Goal: Information Seeking & Learning: Learn about a topic

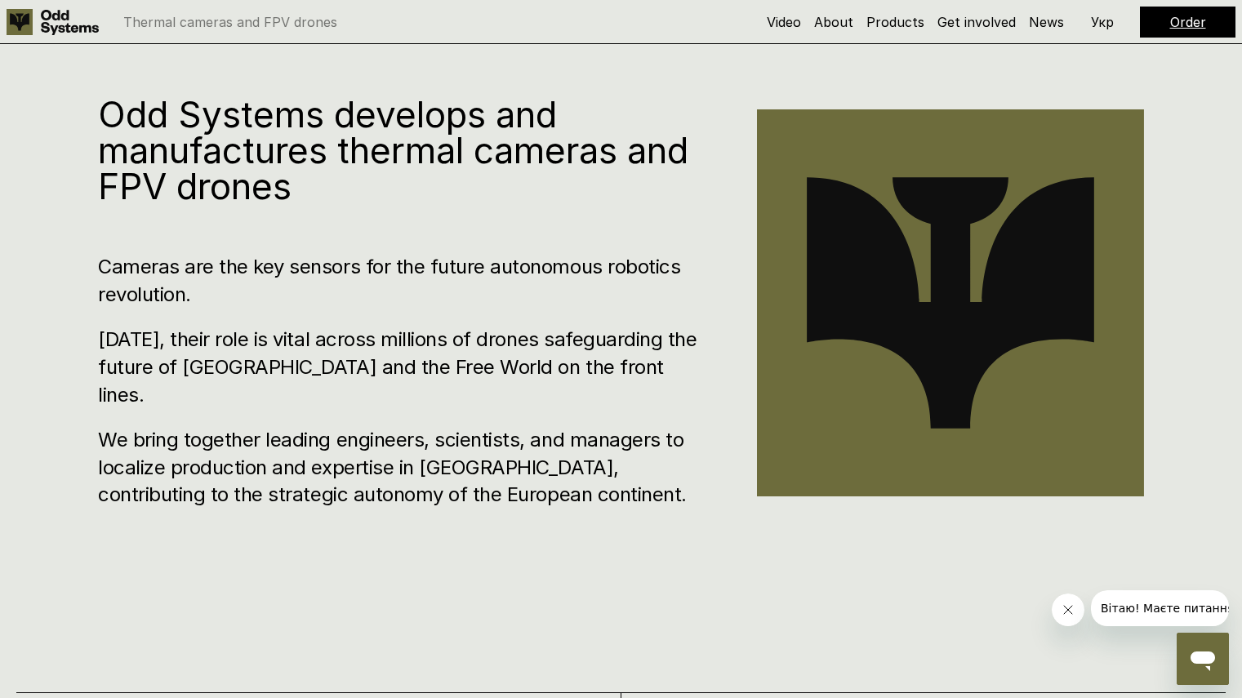
scroll to position [741, 0]
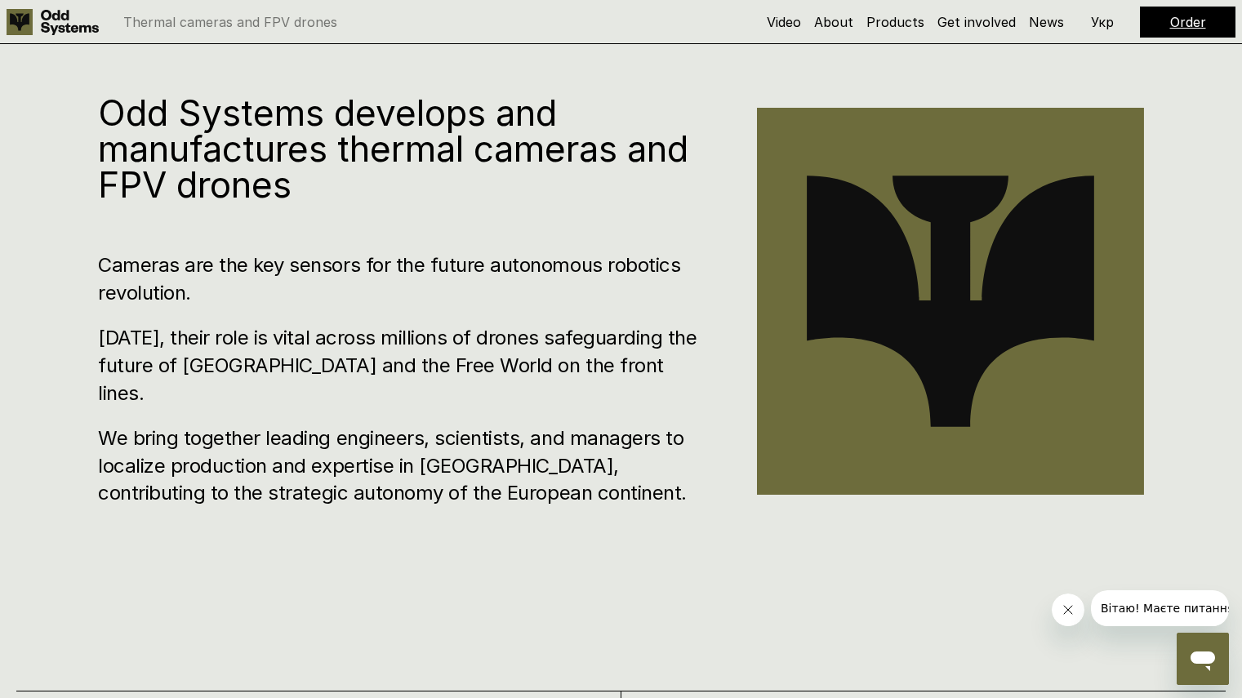
click at [265, 278] on h3 "Cameras are the key sensors for the future autonomous robotics revolution." at bounding box center [403, 279] width 610 height 55
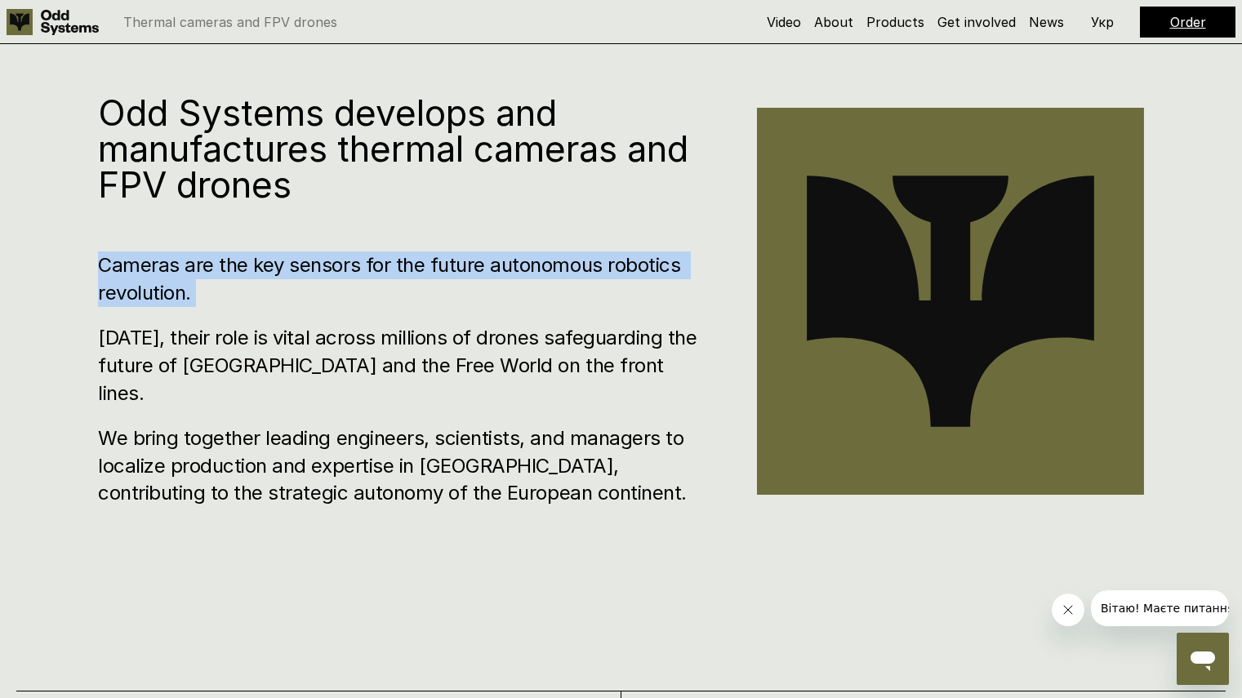
click at [265, 278] on h3 "Cameras are the key sensors for the future autonomous robotics revolution." at bounding box center [403, 279] width 610 height 55
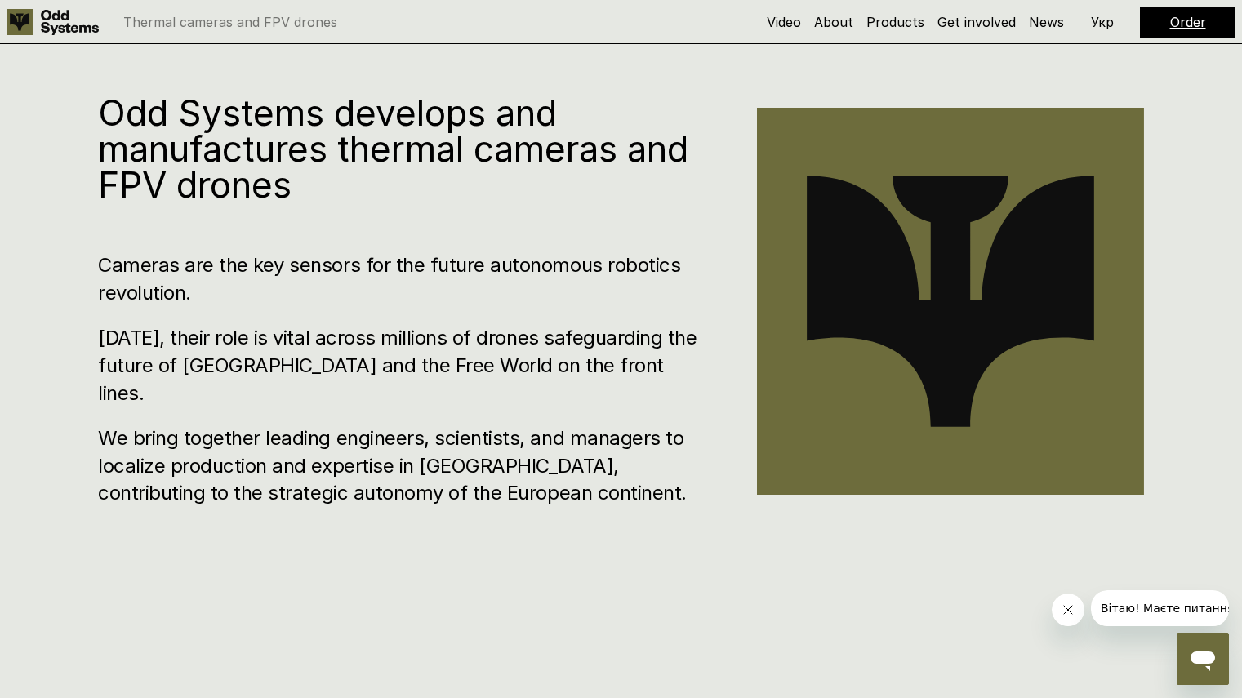
click at [267, 354] on h3 "[DATE], their role is vital across millions of drones safeguarding the future o…" at bounding box center [403, 365] width 610 height 82
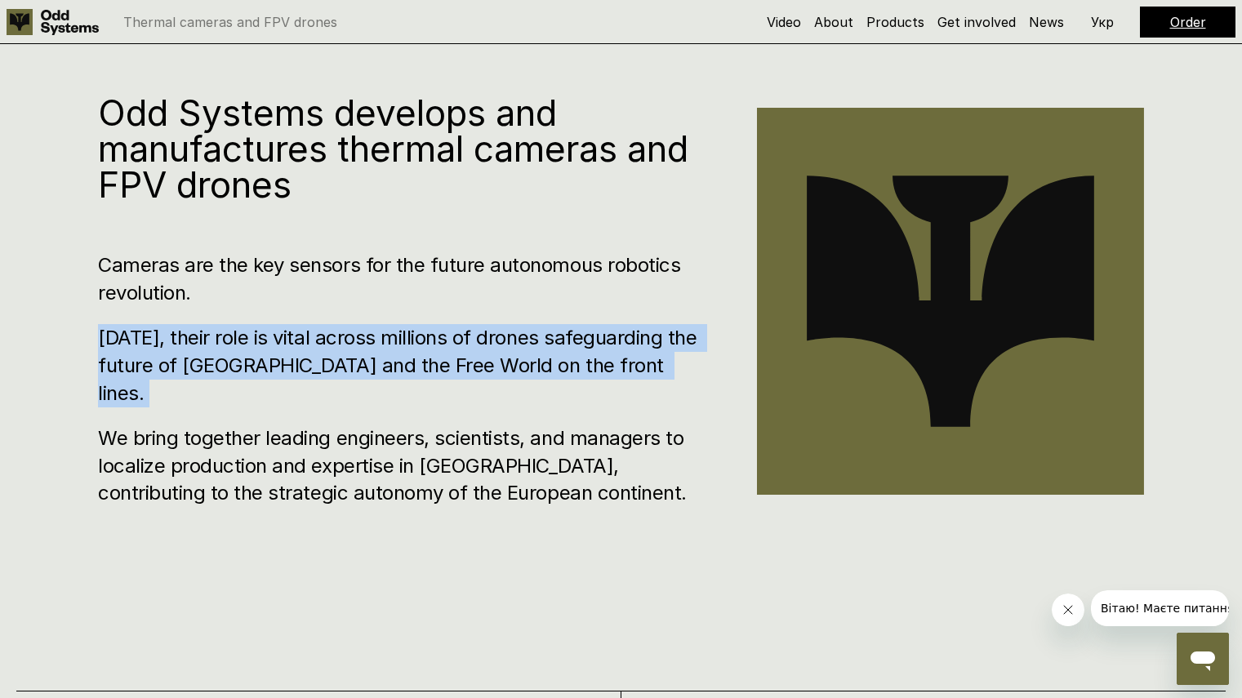
click at [267, 354] on h3 "[DATE], their role is vital across millions of drones safeguarding the future o…" at bounding box center [403, 365] width 610 height 82
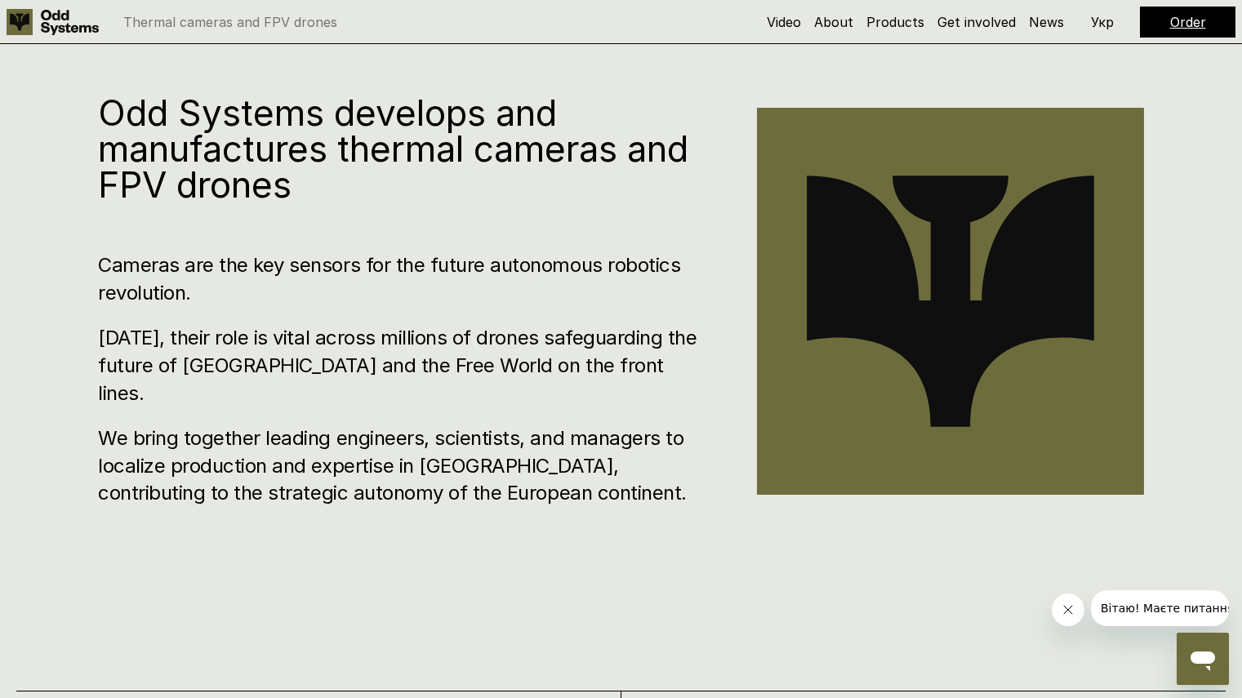
click at [266, 436] on h3 "We bring together leading engineers, scientists, and managers to localize produ…" at bounding box center [403, 466] width 610 height 82
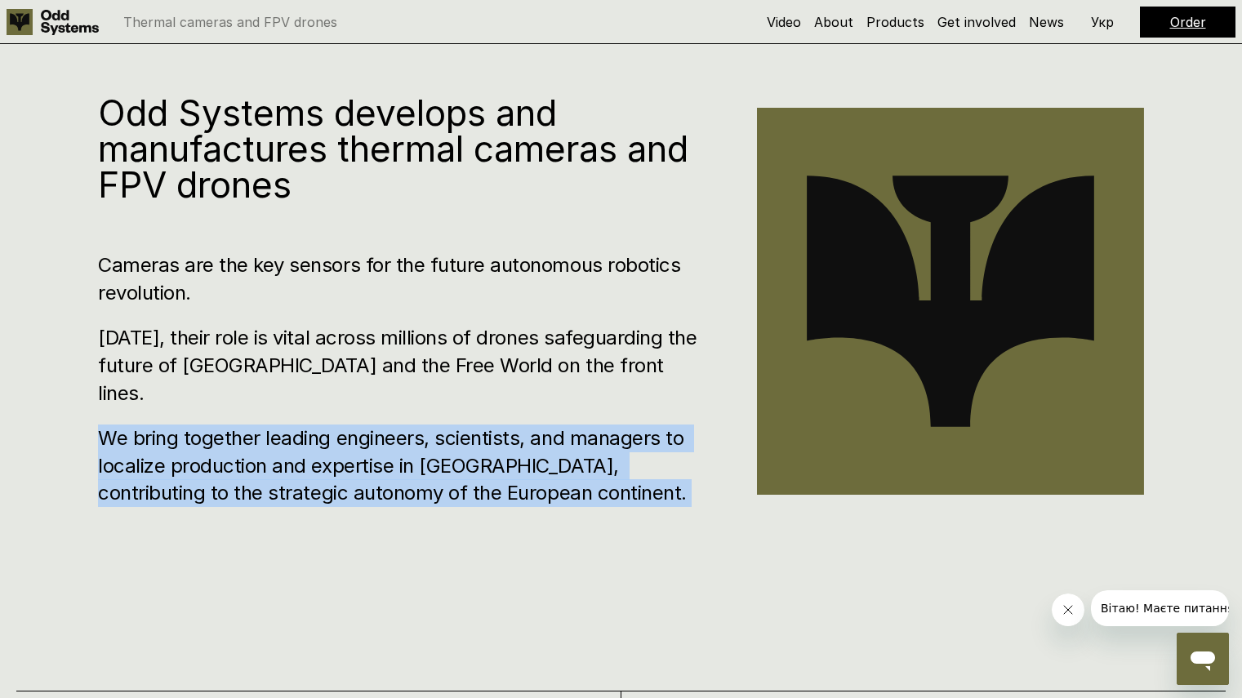
click at [266, 436] on h3 "We bring together leading engineers, scientists, and managers to localize produ…" at bounding box center [403, 466] width 610 height 82
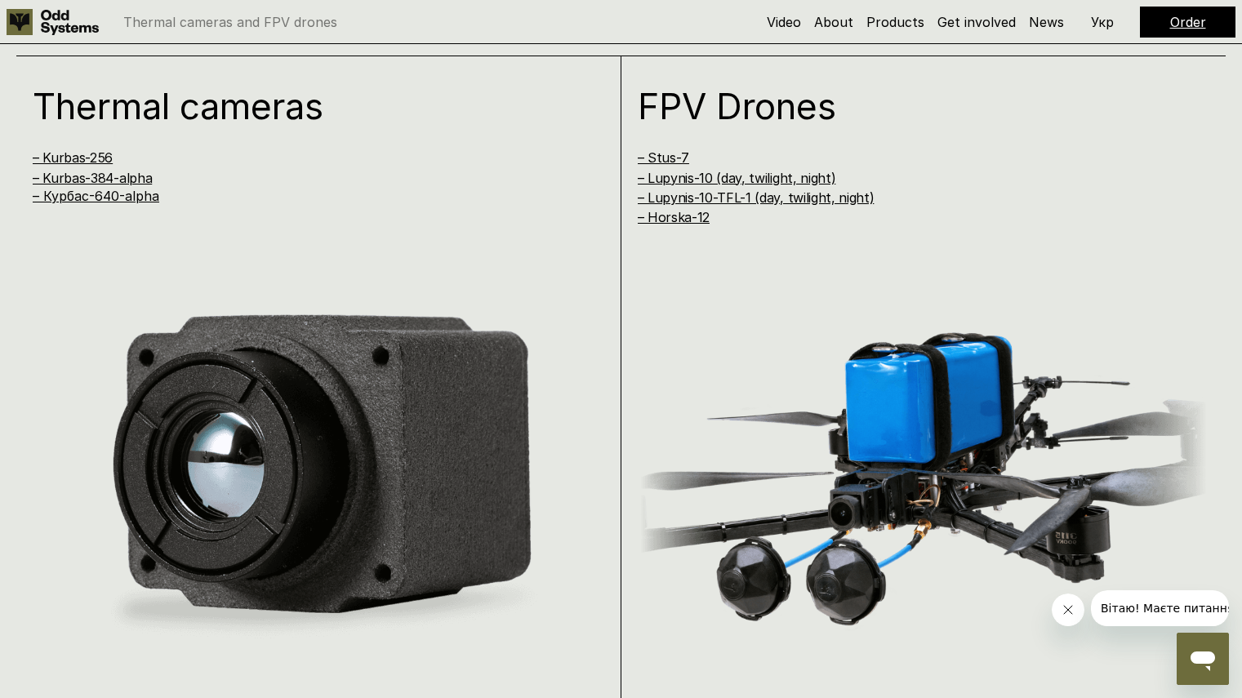
scroll to position [1378, 0]
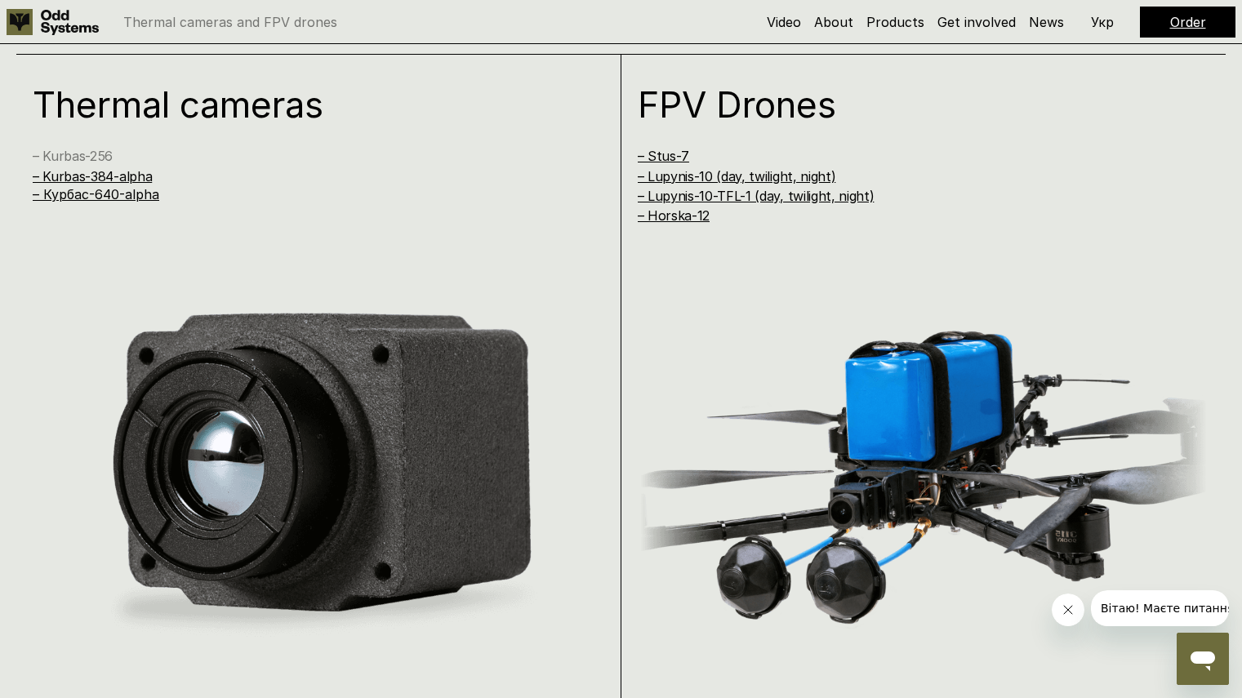
click at [79, 160] on link "– Kurbas-256" at bounding box center [73, 156] width 80 height 16
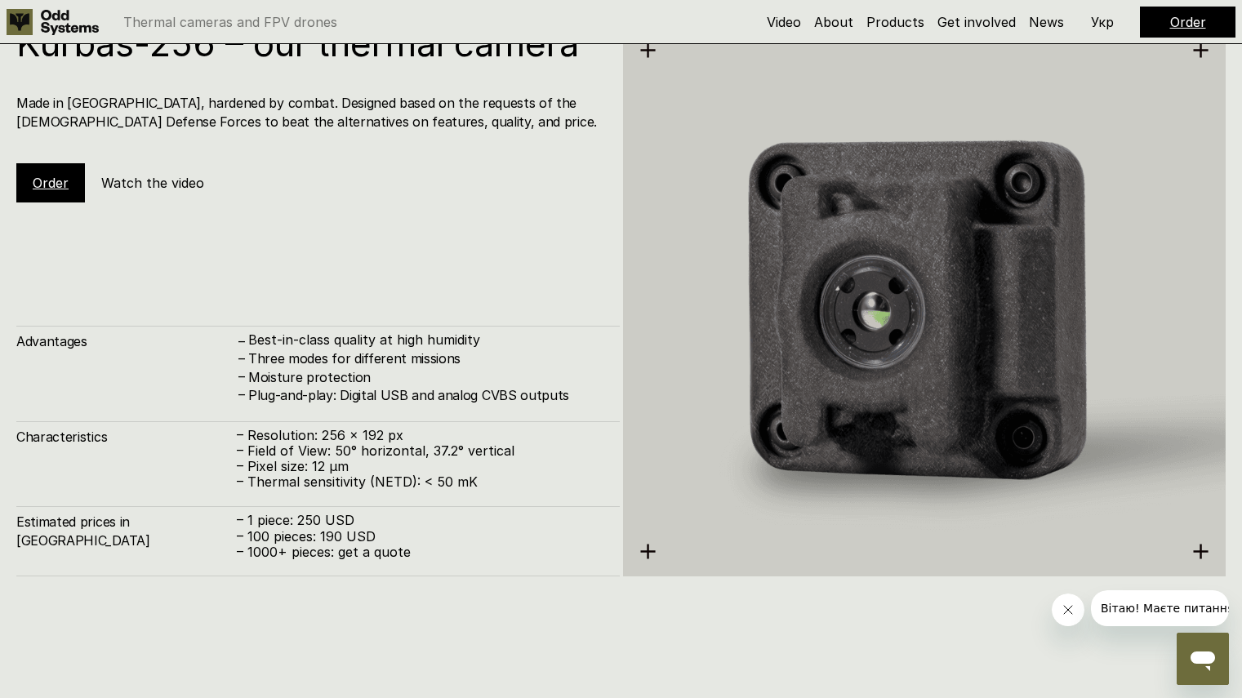
scroll to position [2169, 0]
drag, startPoint x: 247, startPoint y: 525, endPoint x: 353, endPoint y: 509, distance: 106.6
click at [353, 509] on div "Estimated prices in [GEOGRAPHIC_DATA] – 1 piece: 250 USD – 100 pieces: 190 USD …" at bounding box center [318, 542] width 604 height 70
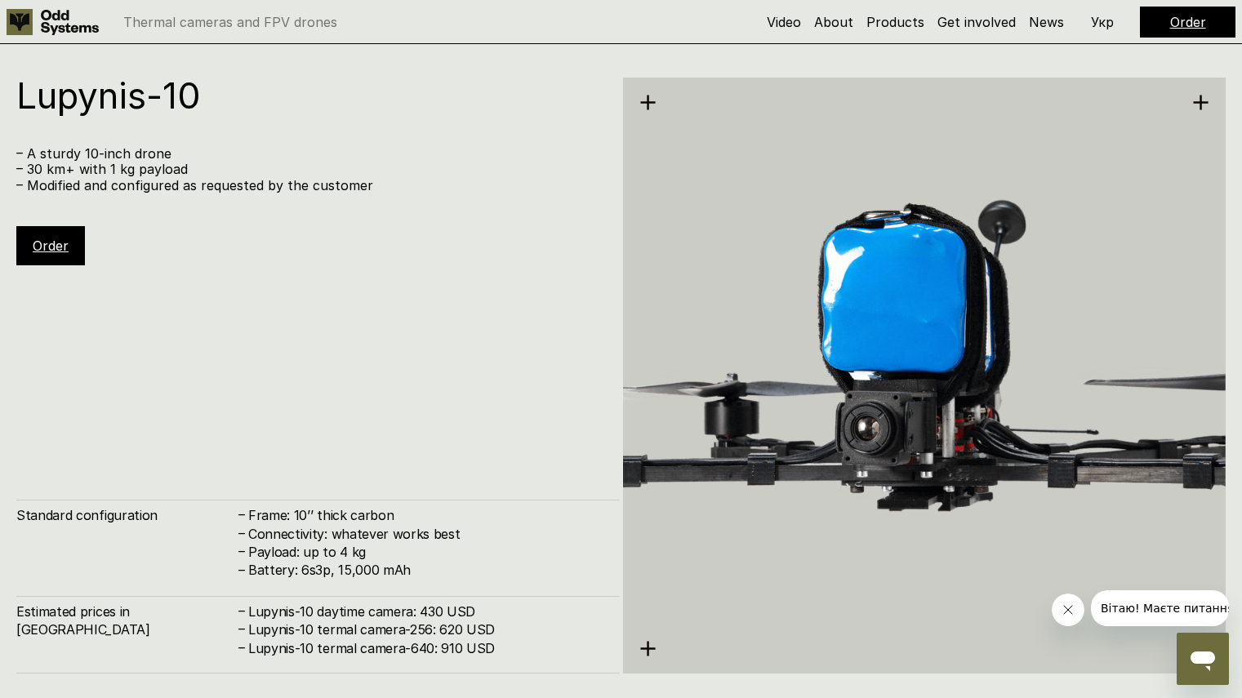
scroll to position [4867, 0]
click at [337, 635] on h4 "Lupynis-10 termal camera-256: 620 USD" at bounding box center [425, 629] width 355 height 18
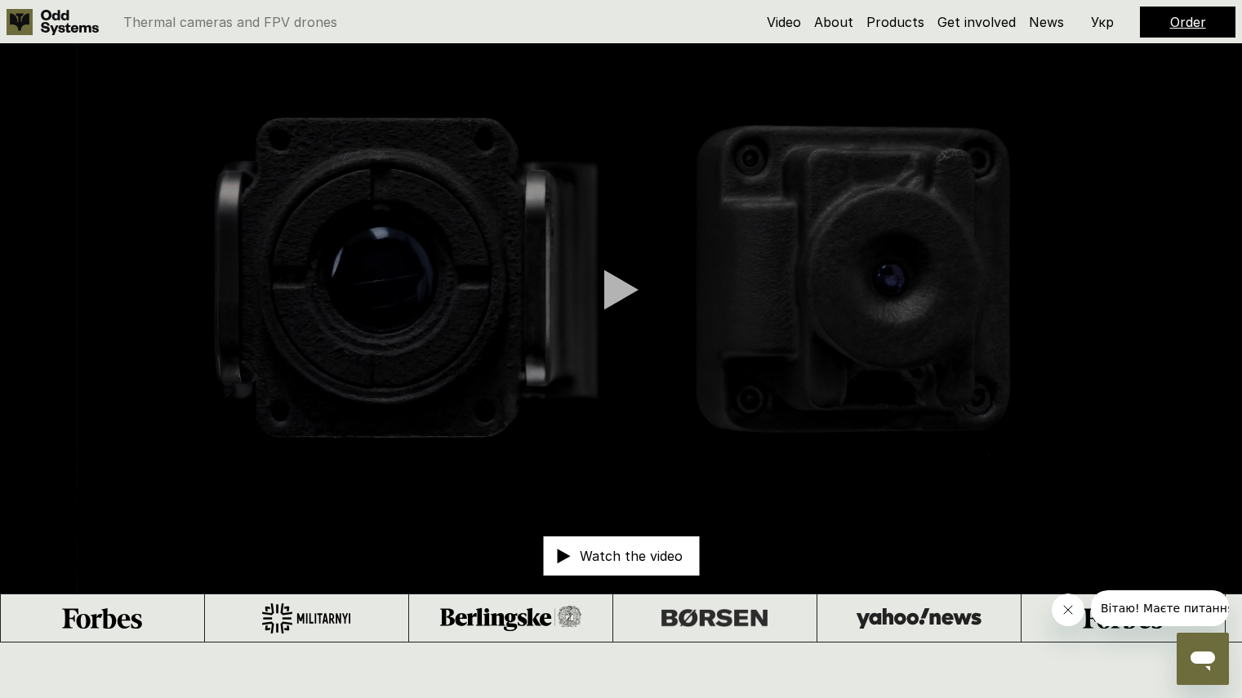
scroll to position [0, 0]
